Goal: Task Accomplishment & Management: Use online tool/utility

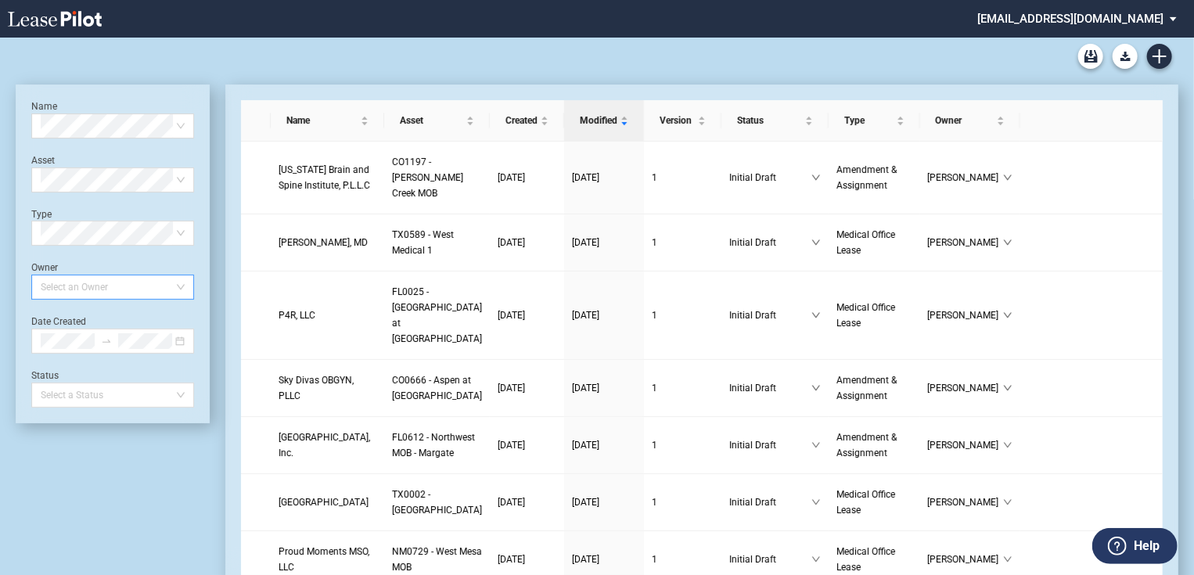
click at [94, 292] on div at bounding box center [105, 287] width 142 height 22
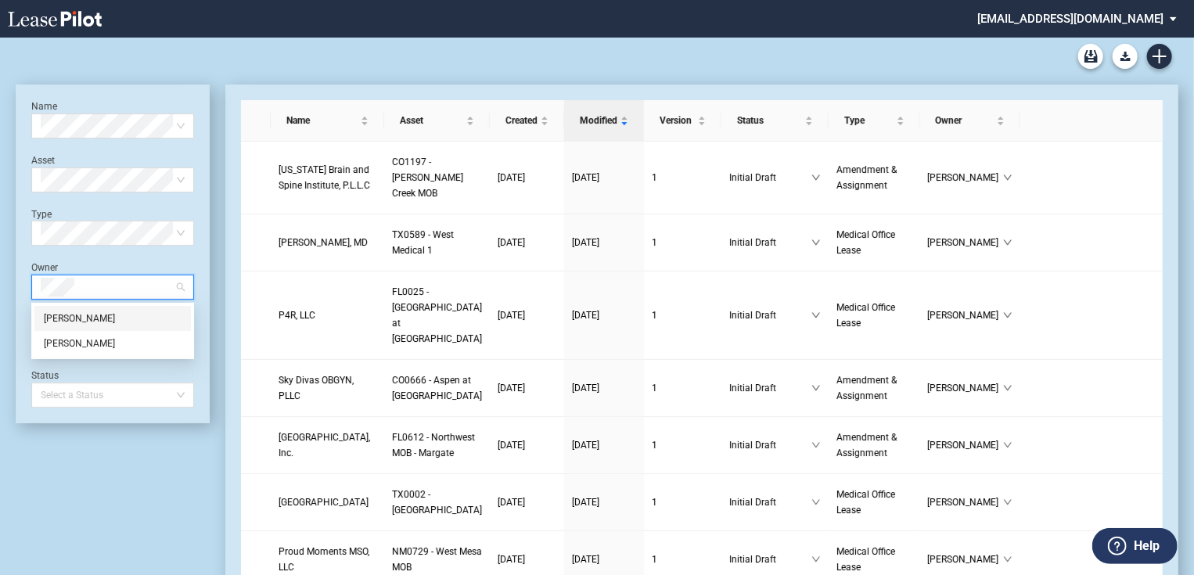
click at [95, 311] on div "Jennifer Arce" at bounding box center [113, 319] width 138 height 16
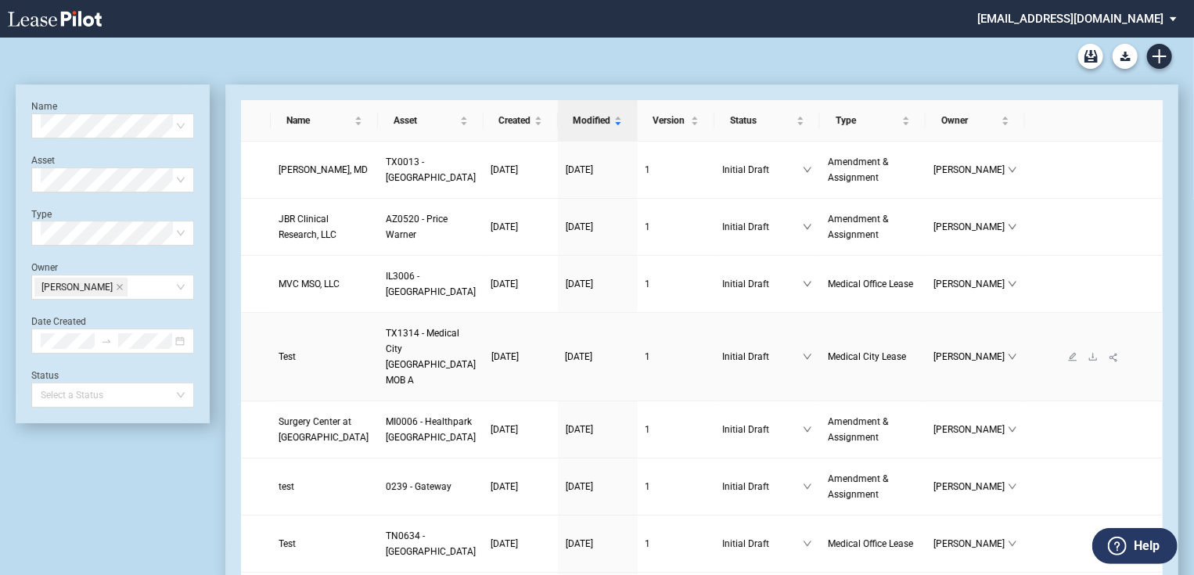
scroll to position [125, 0]
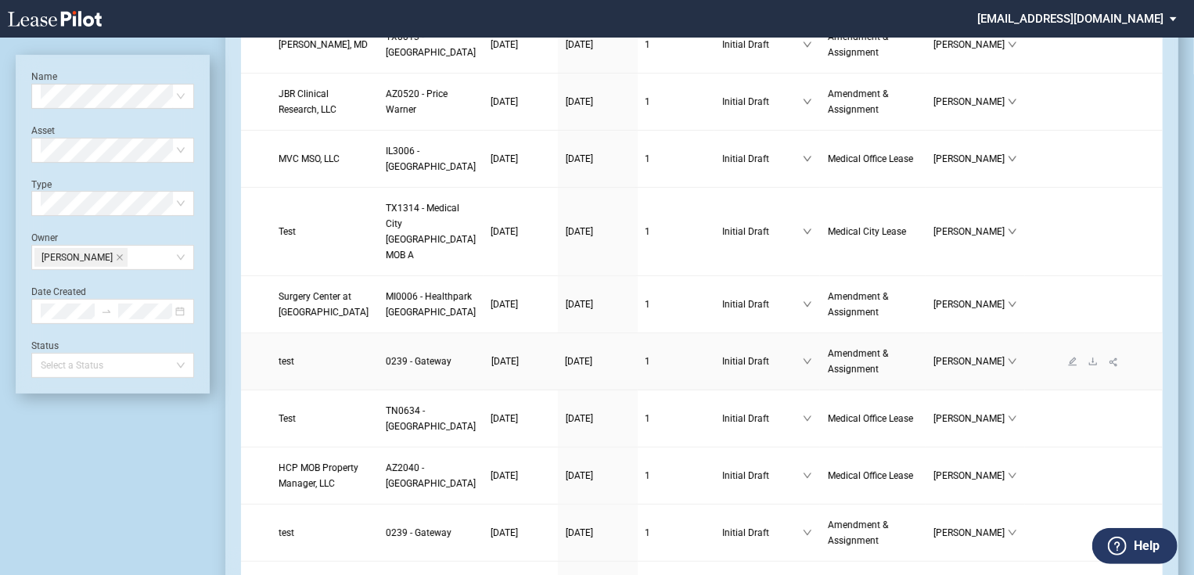
click at [286, 367] on span "test" at bounding box center [287, 361] width 16 height 11
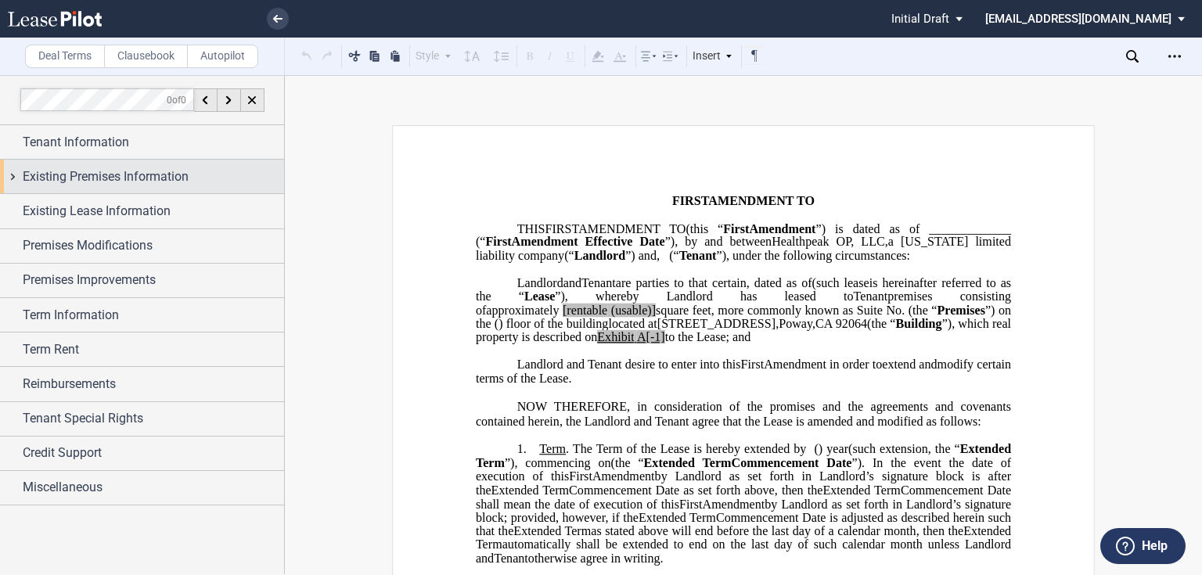
click at [63, 181] on span "Existing Premises Information" at bounding box center [106, 177] width 166 height 19
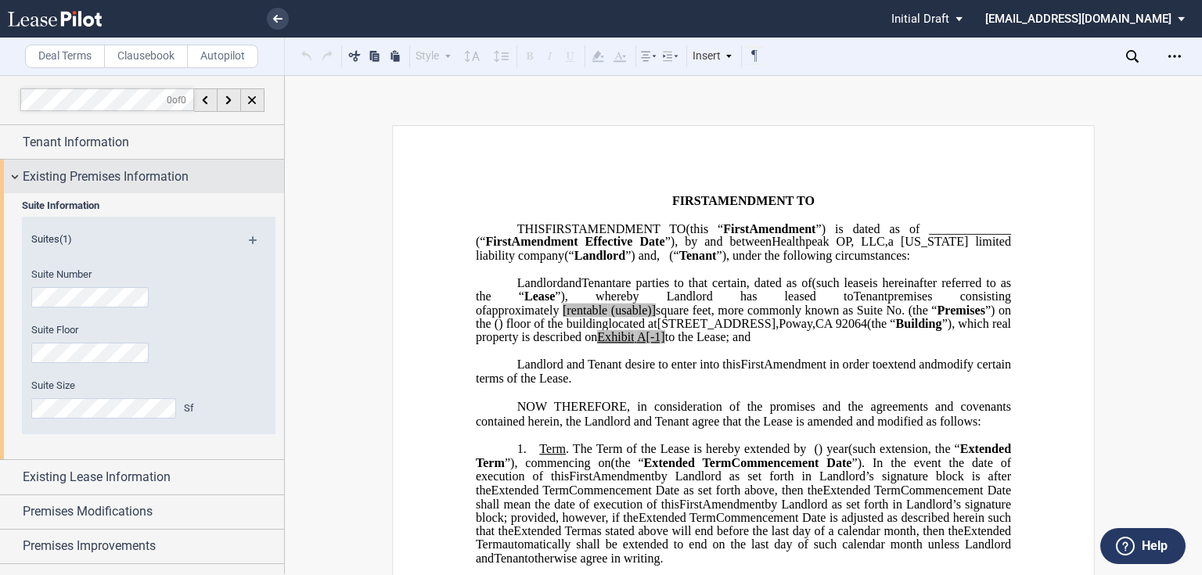
click at [34, 175] on span "Existing Premises Information" at bounding box center [106, 177] width 166 height 19
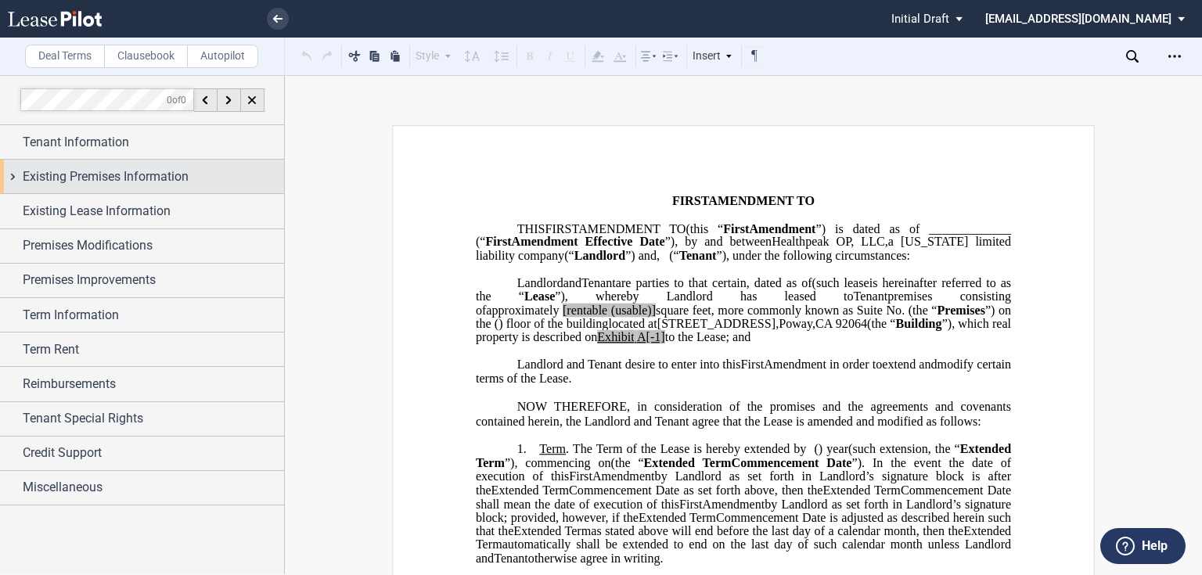
click at [11, 179] on div "Existing Premises Information" at bounding box center [142, 177] width 284 height 34
click at [13, 178] on div "Existing Premises Information" at bounding box center [142, 177] width 284 height 34
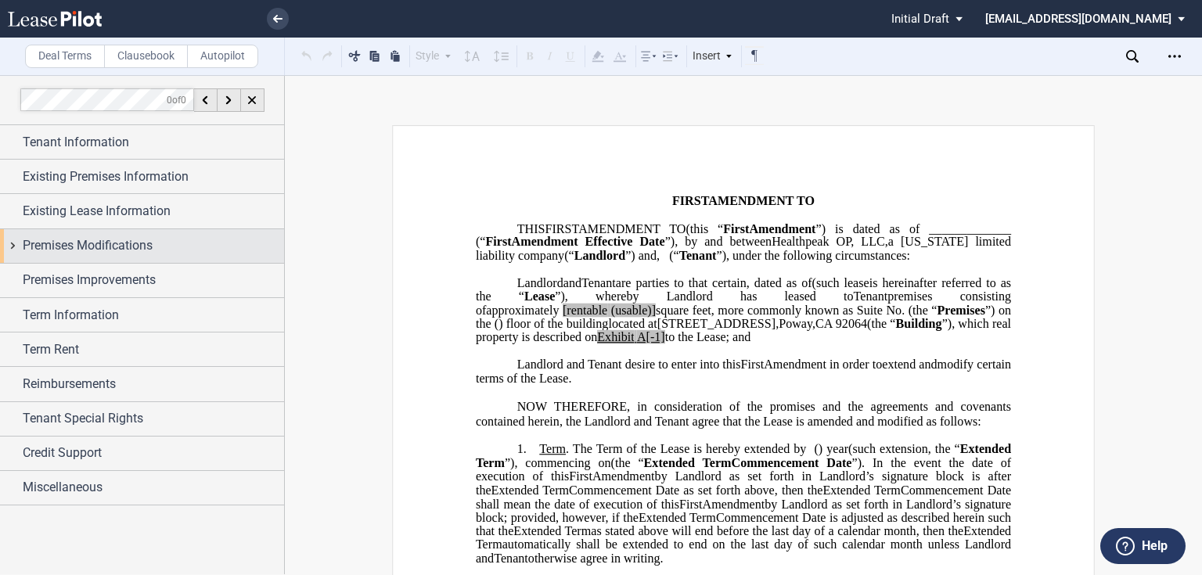
click at [15, 245] on div "Premises Modifications" at bounding box center [142, 246] width 284 height 34
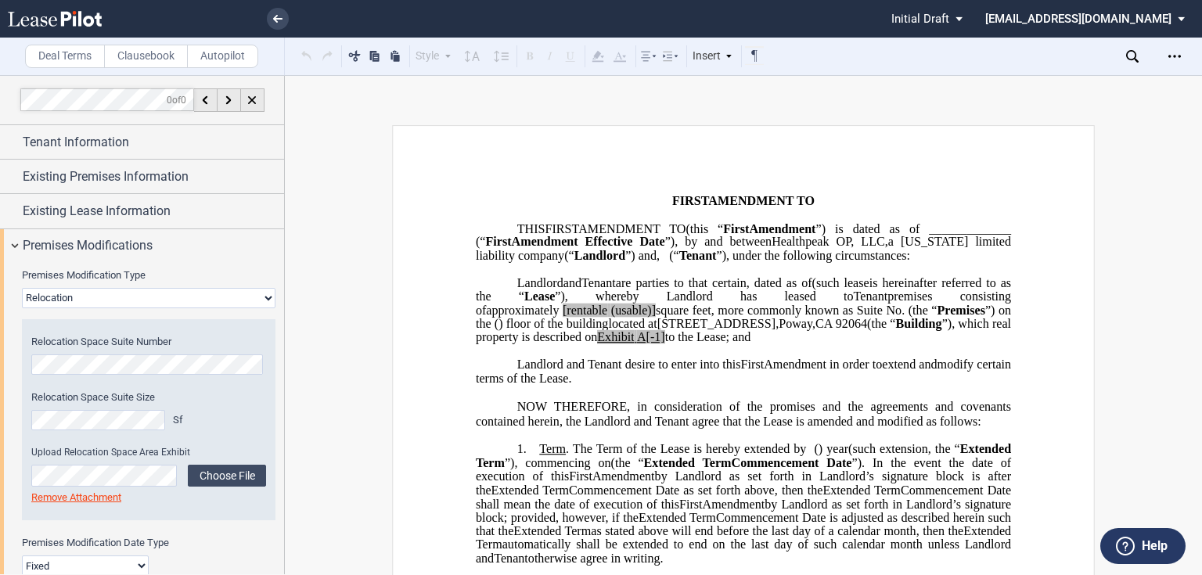
click at [102, 302] on select "None Expansion Relocation" at bounding box center [149, 298] width 254 height 20
select select "expansion"
click at [22, 288] on select "None Expansion Relocation" at bounding box center [149, 298] width 254 height 20
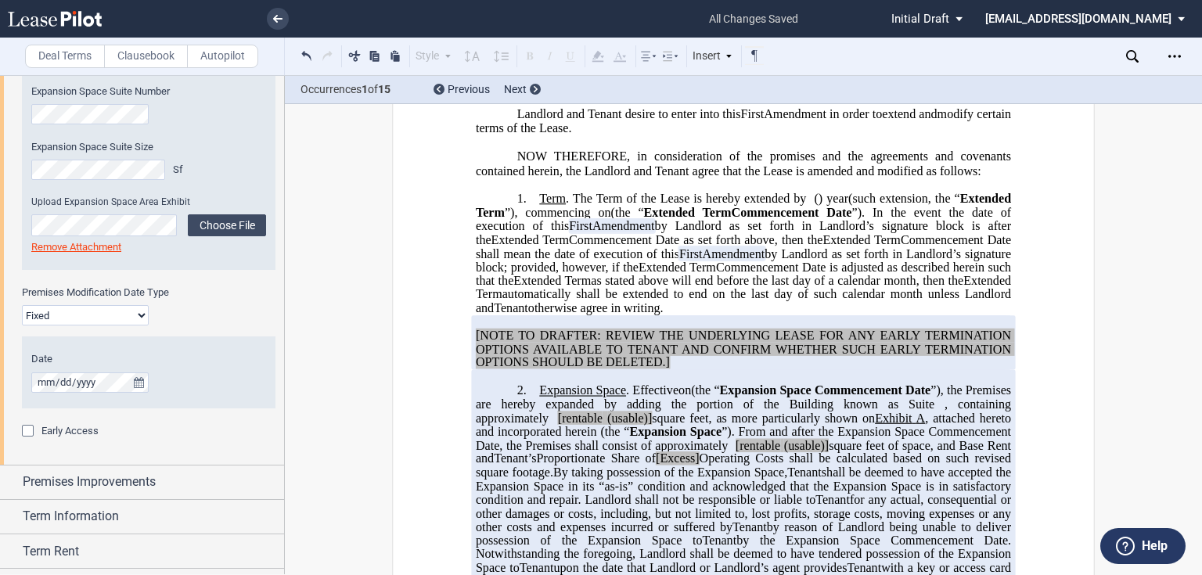
scroll to position [438, 0]
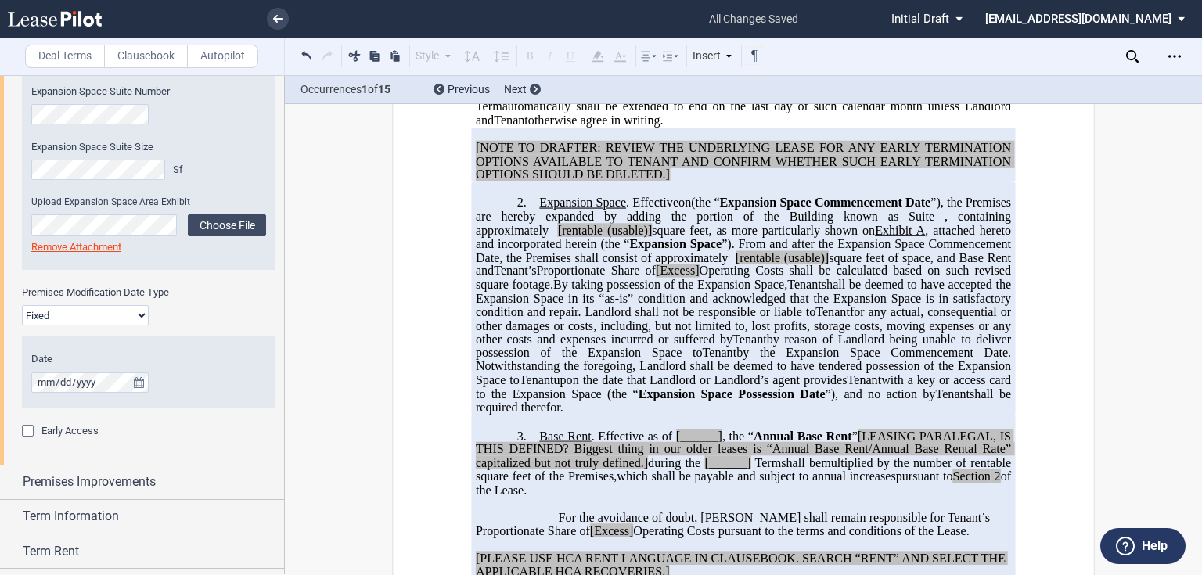
click at [714, 415] on p "2. Expansion Space . Effective on ﻿ ﻿ on the earlier of (i) the date upon which…" at bounding box center [743, 305] width 535 height 219
drag, startPoint x: 711, startPoint y: 438, endPoint x: 682, endPoint y: 312, distance: 130.1
click at [682, 312] on p "2. Expansion Space . Effective on ﻿ ﻿ on the earlier of (i) the date upon which…" at bounding box center [743, 305] width 535 height 219
